Goal: Task Accomplishment & Management: Use online tool/utility

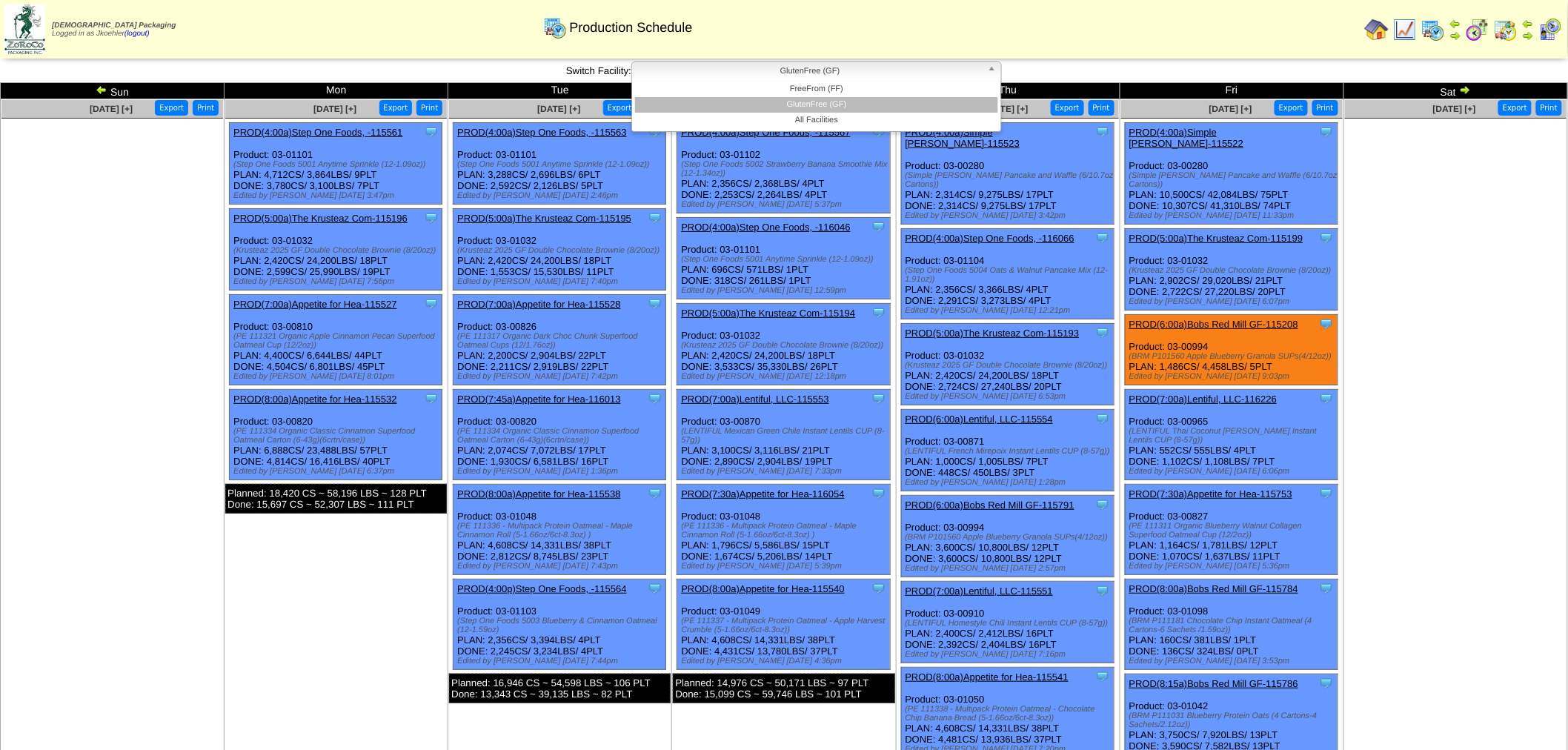
click at [991, 72] on b at bounding box center [995, 71] width 14 height 19
click at [880, 93] on li "FreeFrom (FF)" at bounding box center [816, 89] width 363 height 16
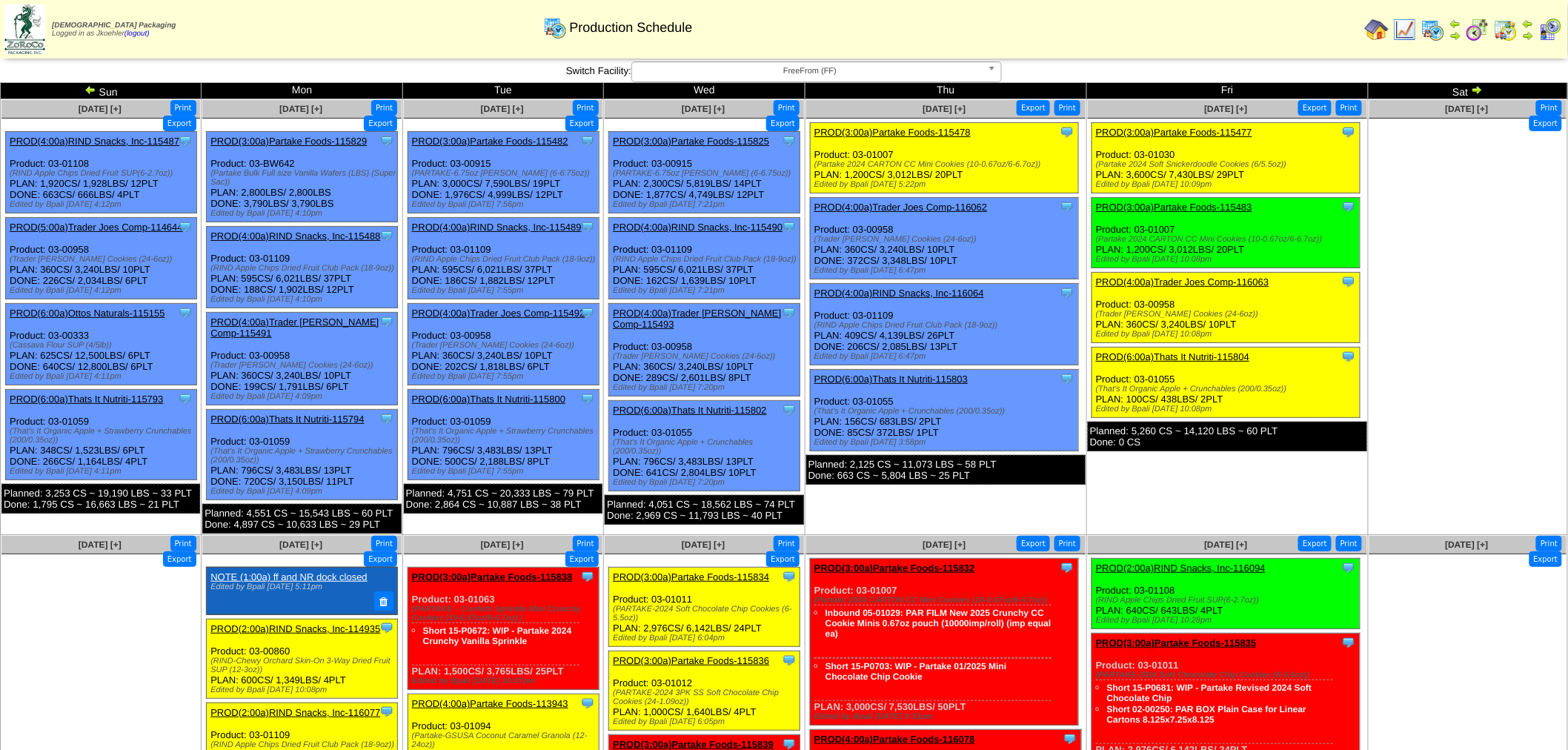
click at [1507, 30] on img at bounding box center [1505, 30] width 23 height 23
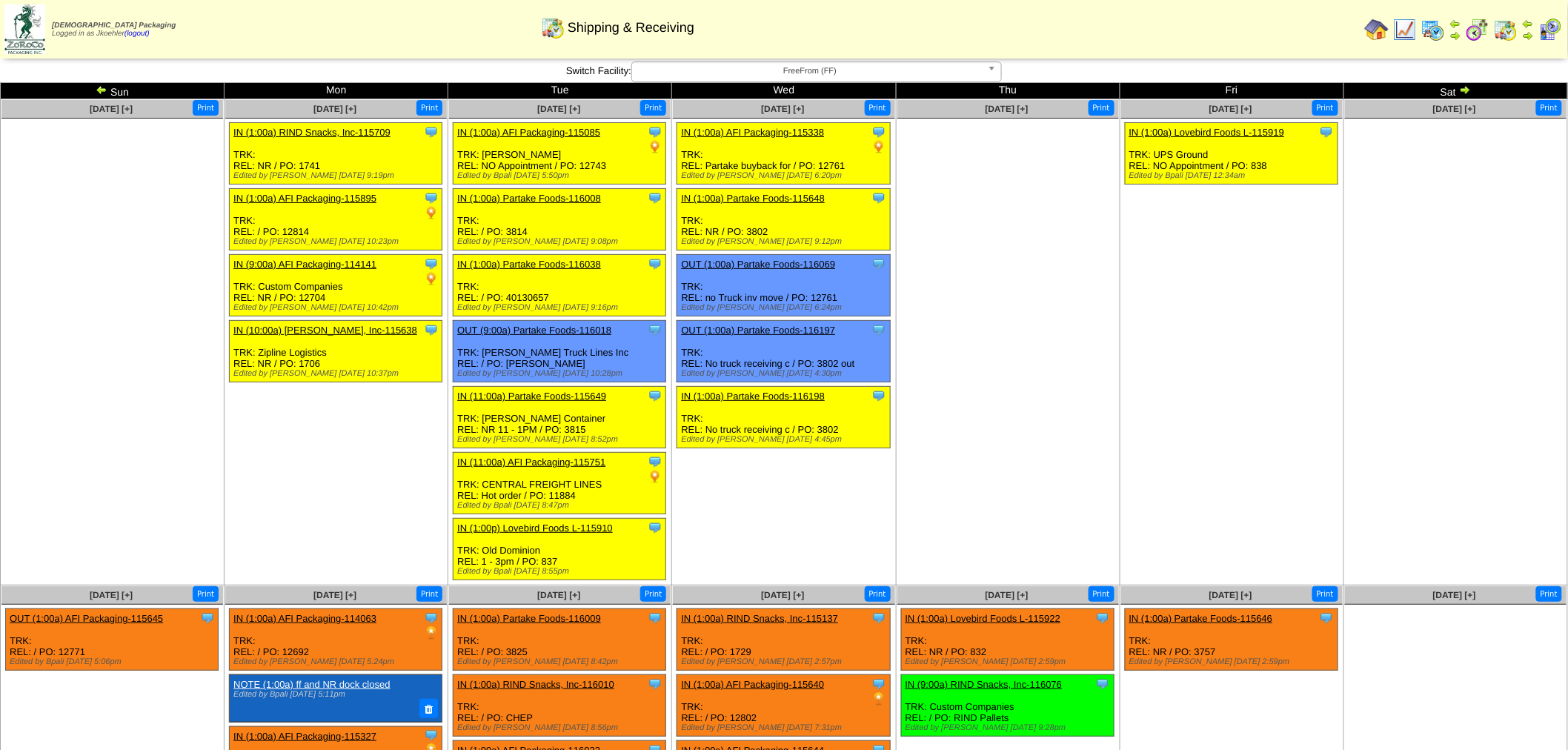
click at [101, 90] on img at bounding box center [101, 90] width 12 height 12
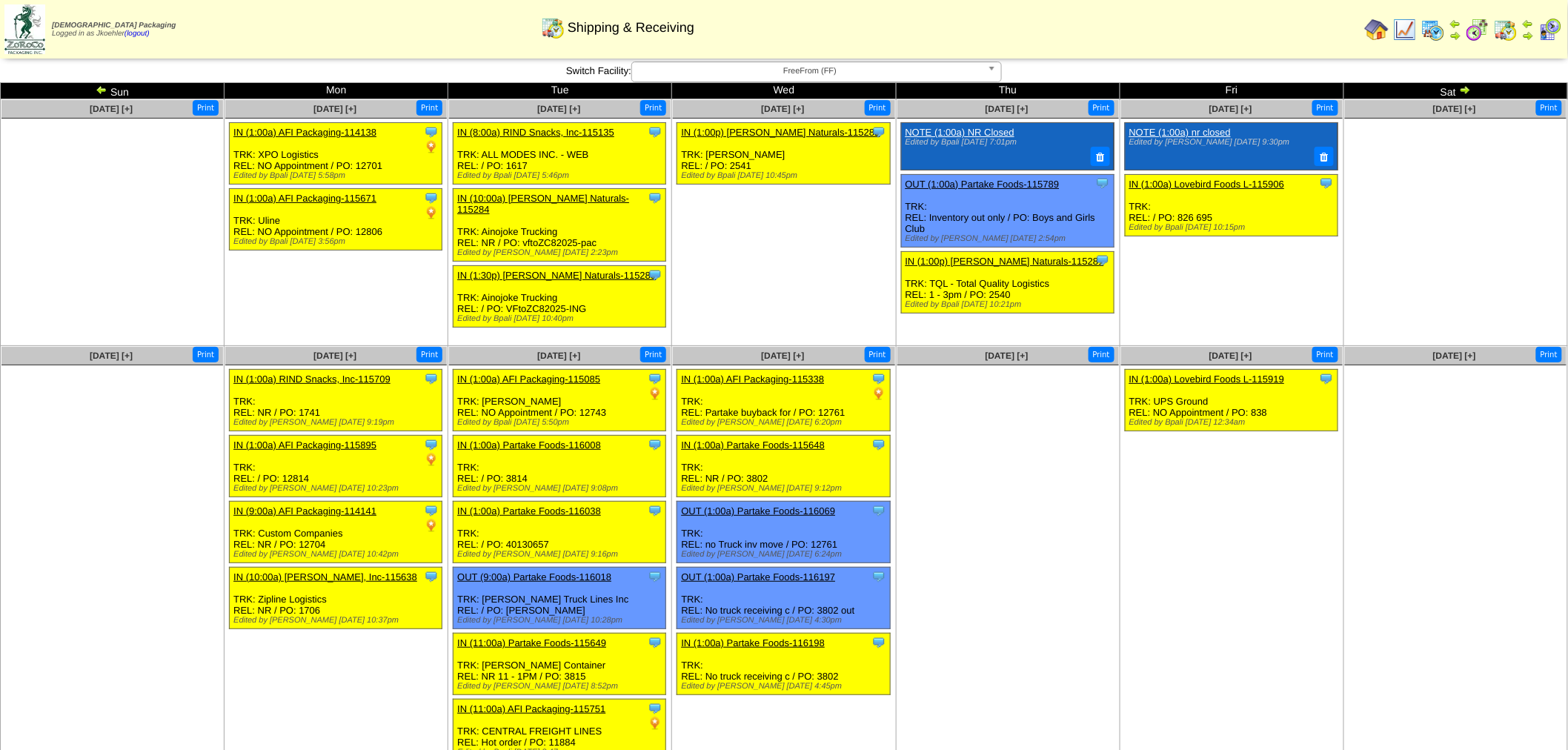
click at [1463, 90] on img at bounding box center [1465, 90] width 12 height 12
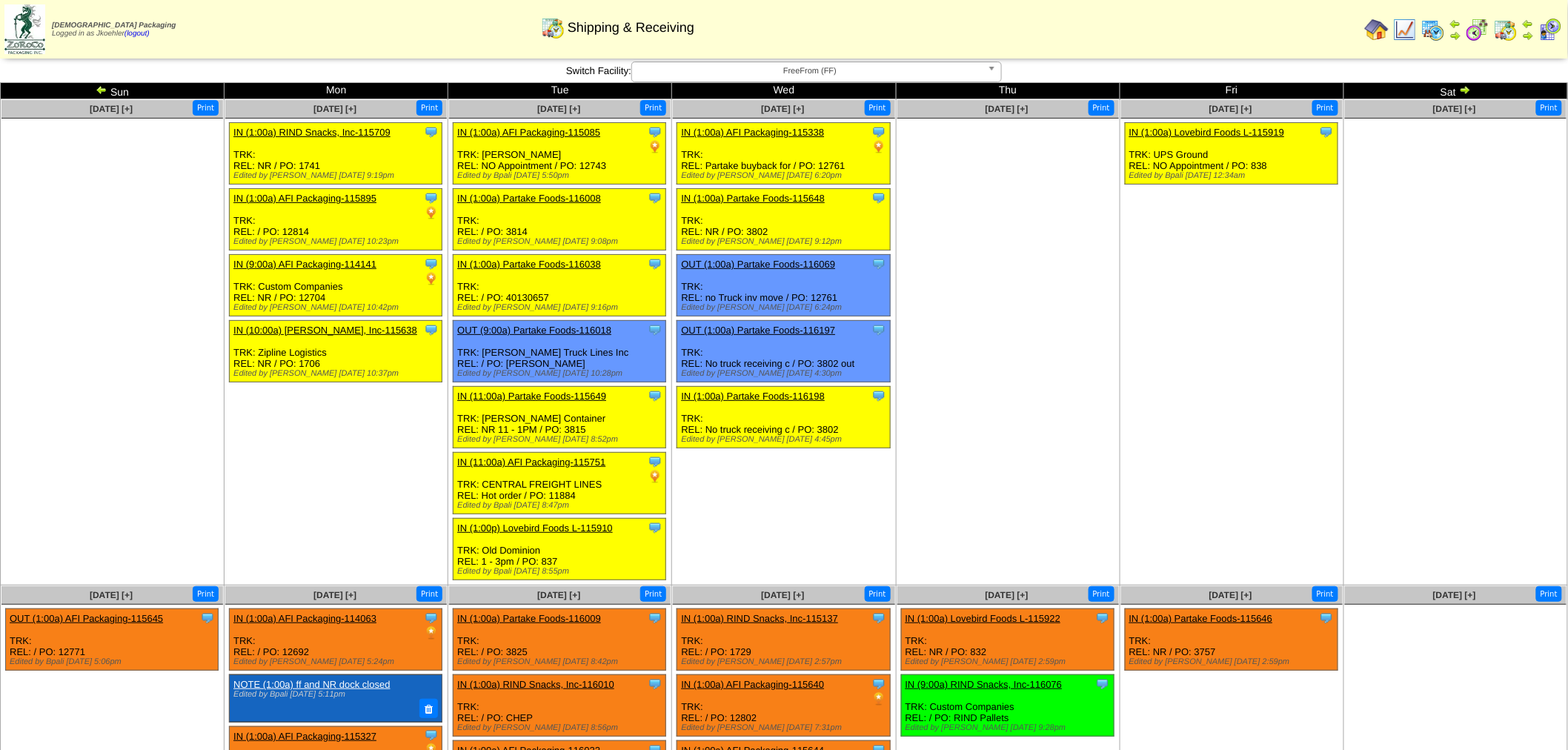
click at [997, 68] on b at bounding box center [995, 71] width 14 height 19
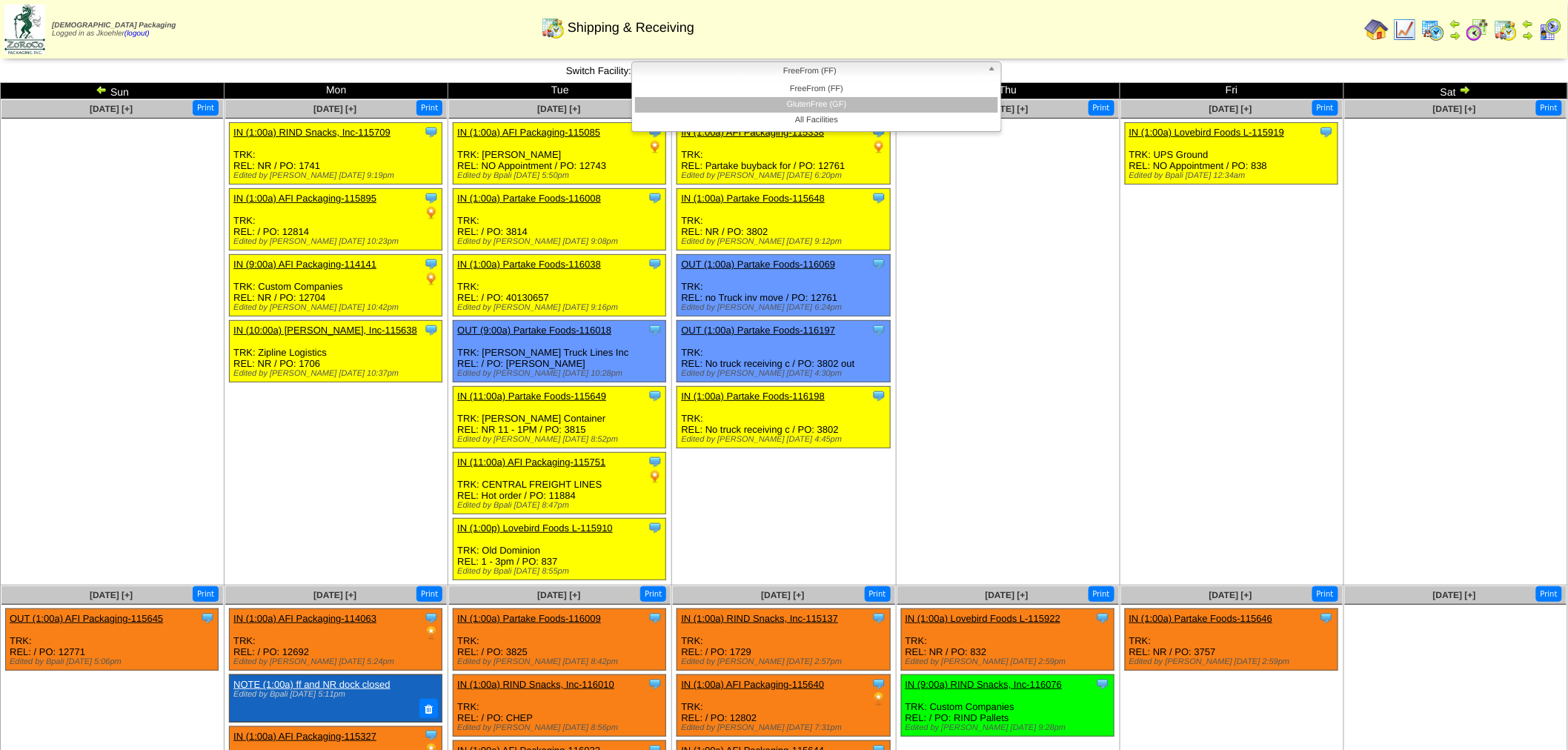
click at [817, 107] on li "GlutenFree (GF)" at bounding box center [816, 104] width 363 height 16
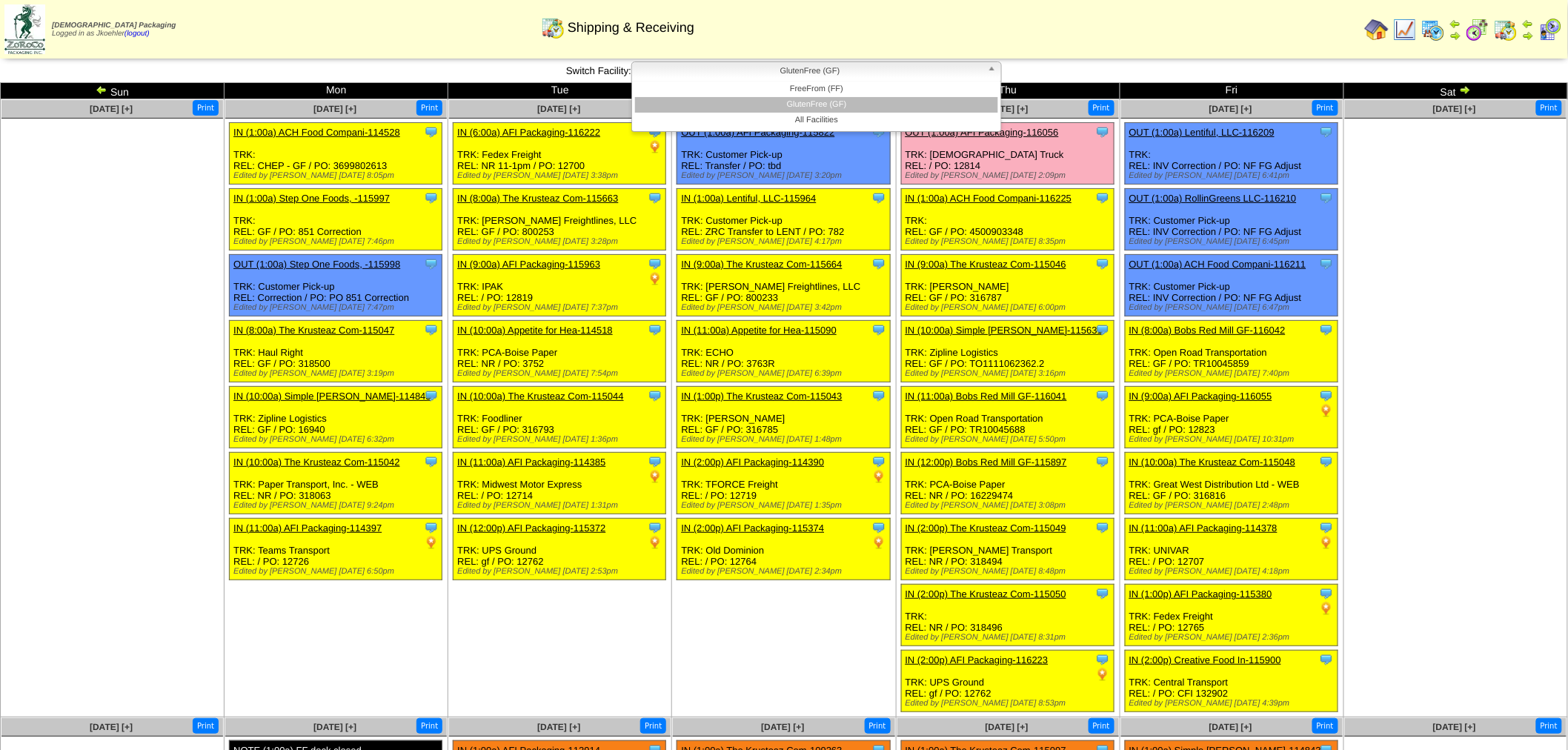
click at [989, 72] on b at bounding box center [995, 71] width 14 height 19
click at [871, 88] on li "FreeFrom (FF)" at bounding box center [816, 89] width 363 height 16
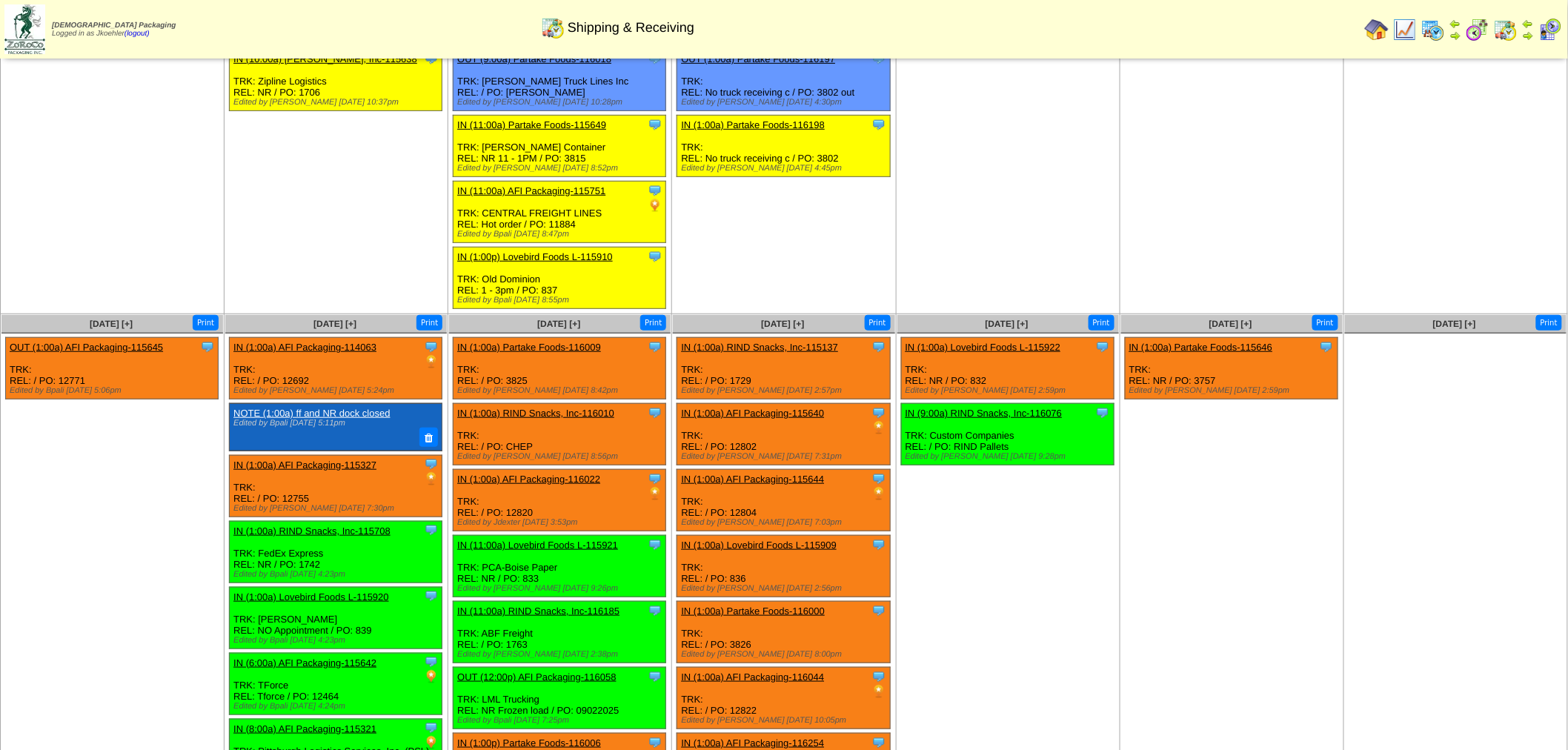
scroll to position [247, 0]
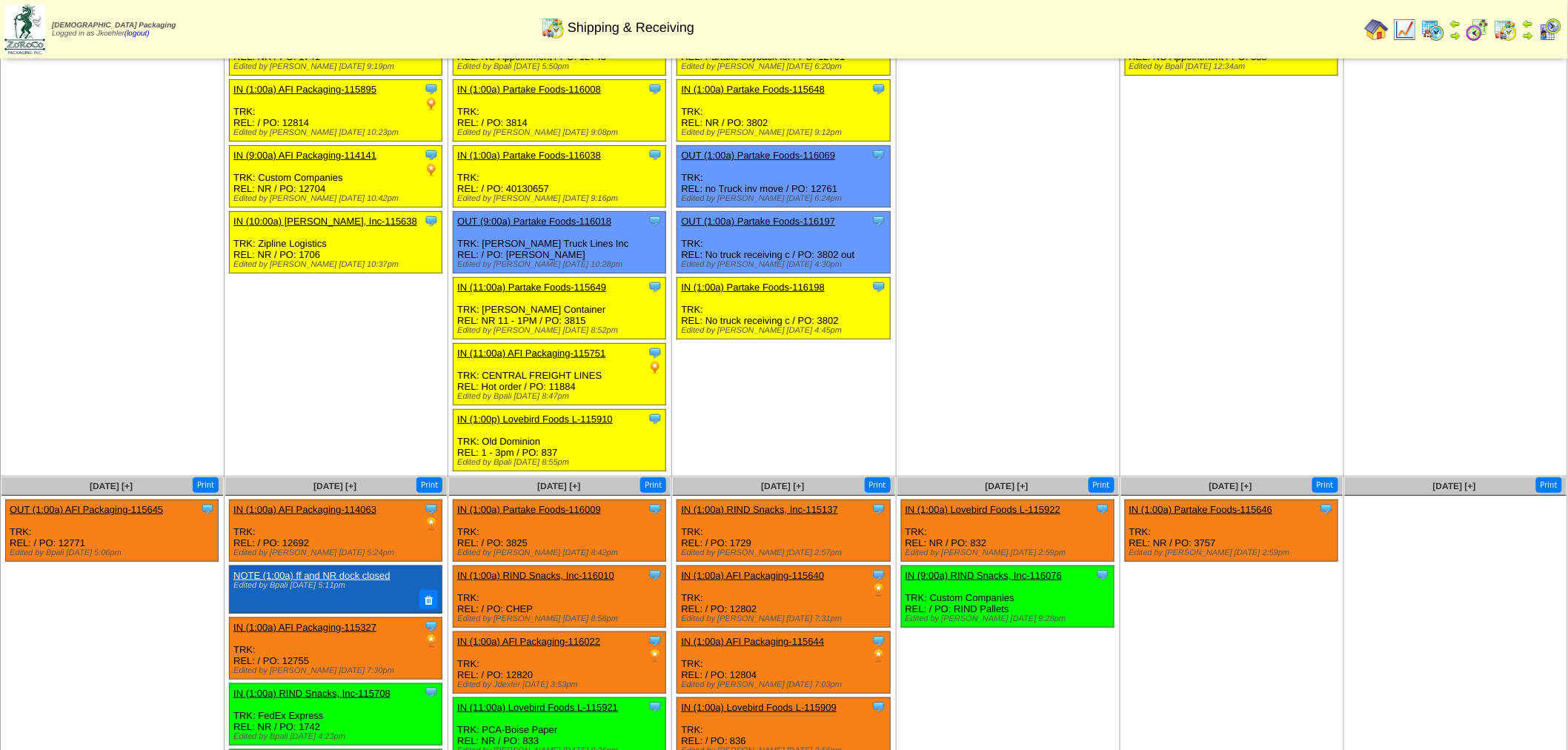
scroll to position [82, 0]
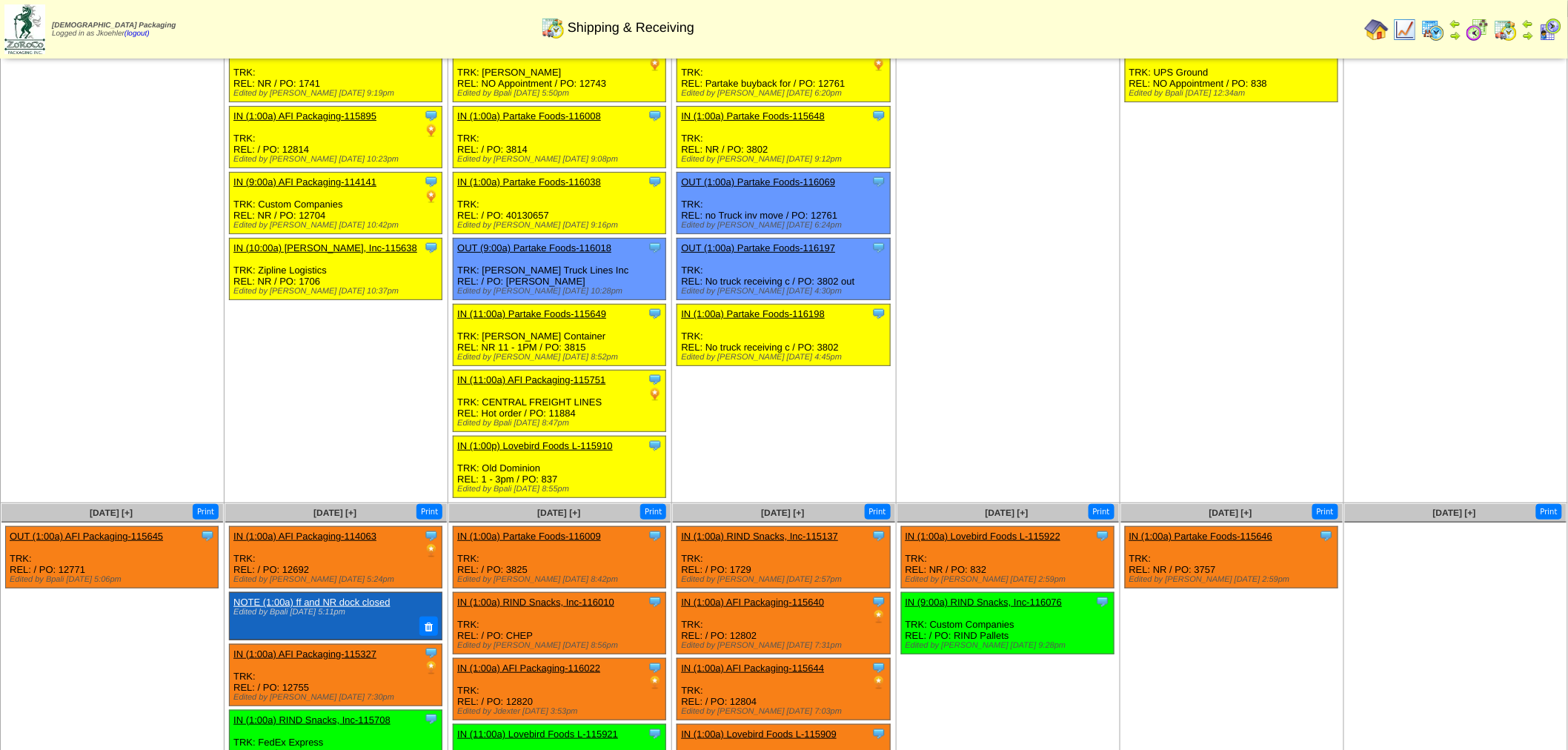
click at [54, 627] on ul "Clone Item OUT (1:00a) AFI Packaging-115645 AFI Packaging ScheduleID: 115645 50…" at bounding box center [112, 637] width 222 height 223
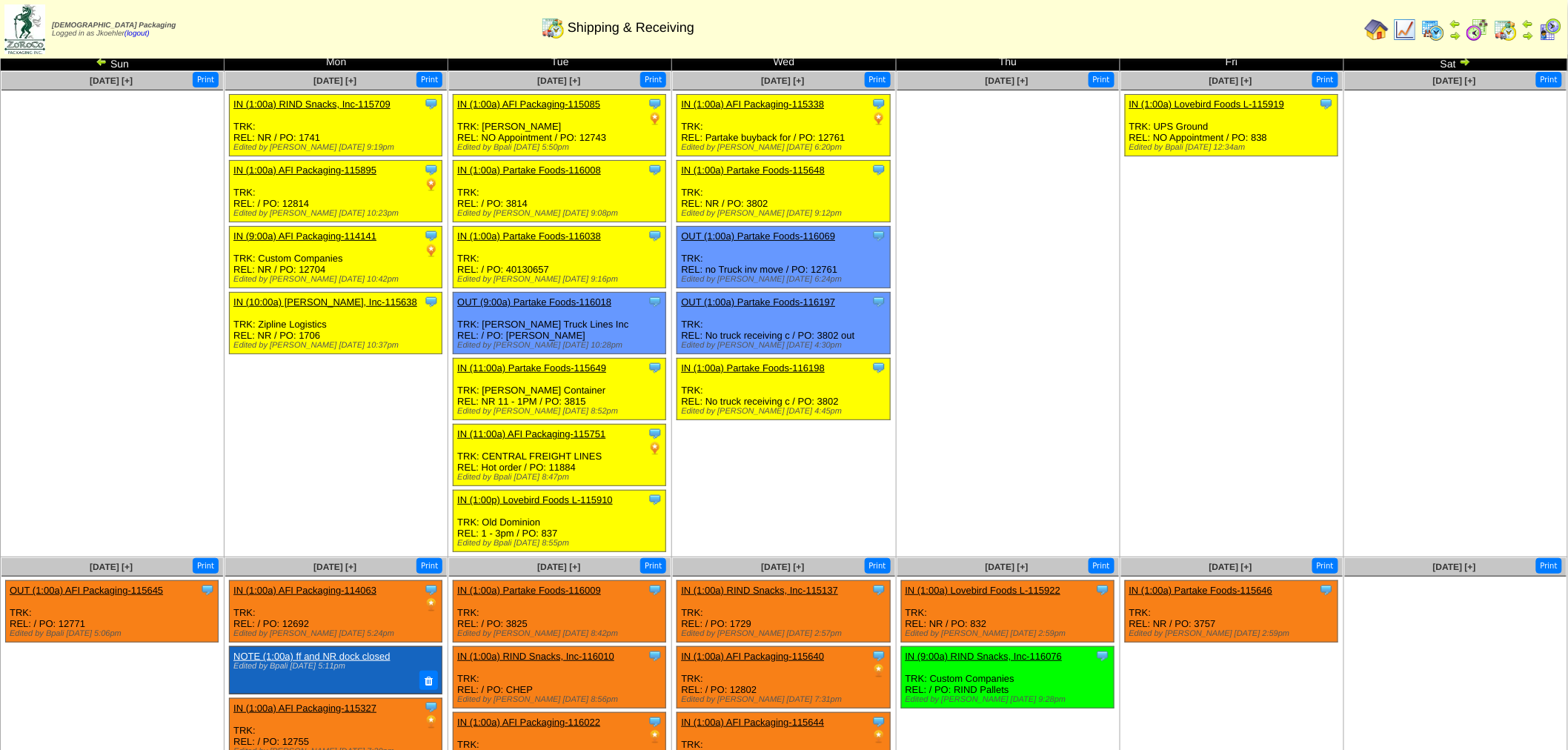
scroll to position [0, 0]
